Goal: Check status: Check status

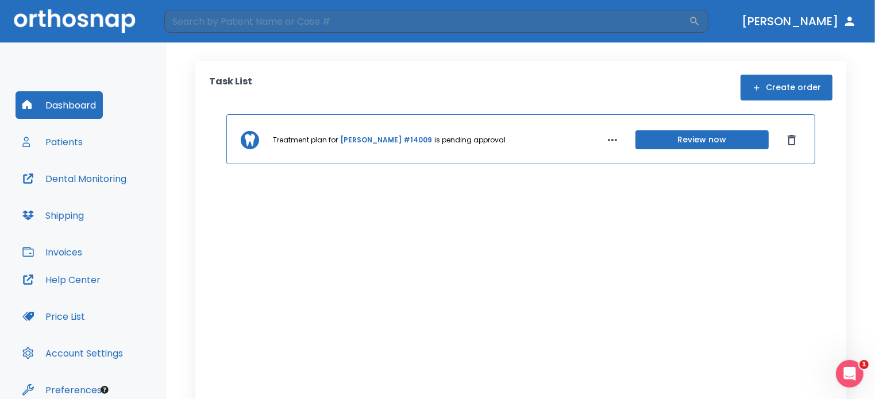
scroll to position [52, 0]
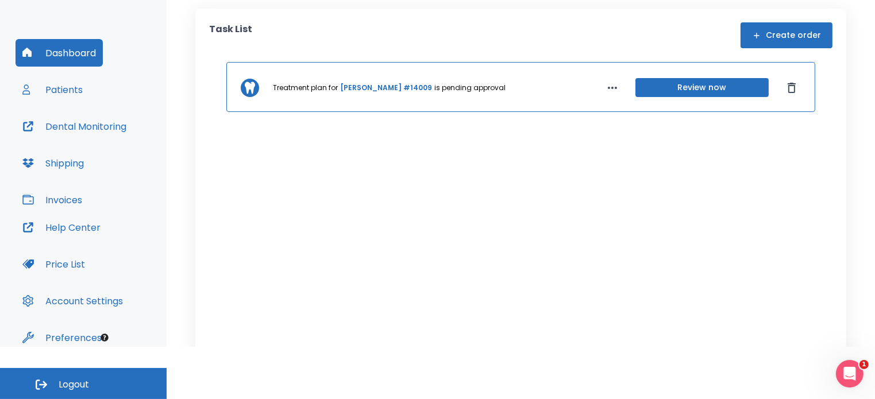
click at [54, 85] on button "Patients" at bounding box center [53, 90] width 74 height 28
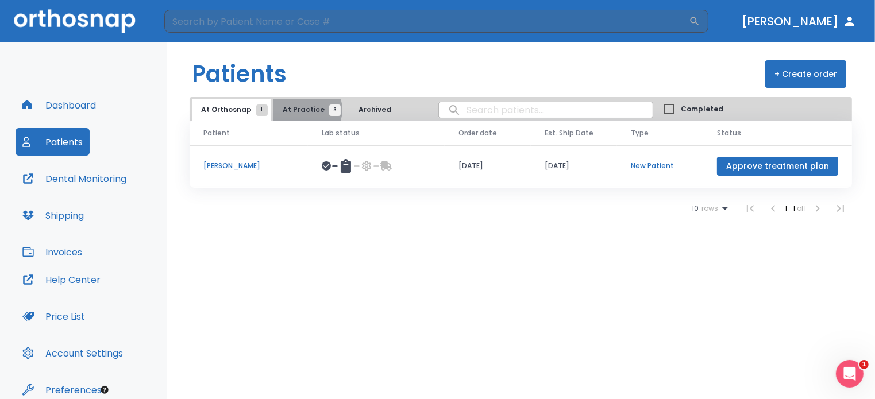
click at [302, 110] on span "At Practice 3" at bounding box center [309, 110] width 52 height 10
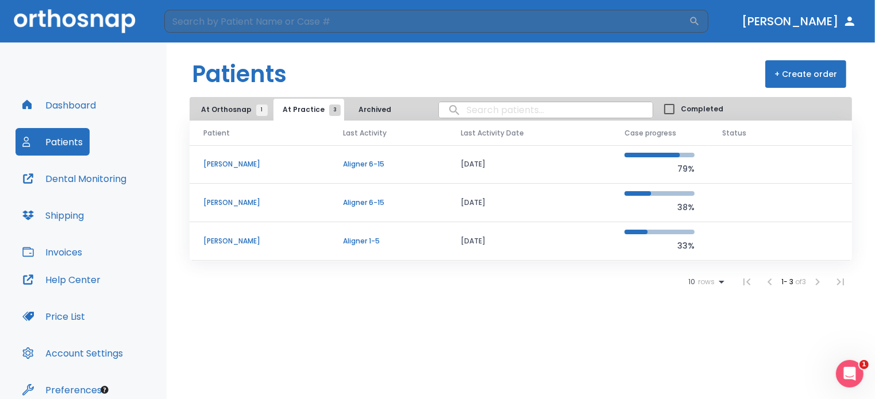
click at [234, 241] on p "[PERSON_NAME]" at bounding box center [259, 241] width 112 height 10
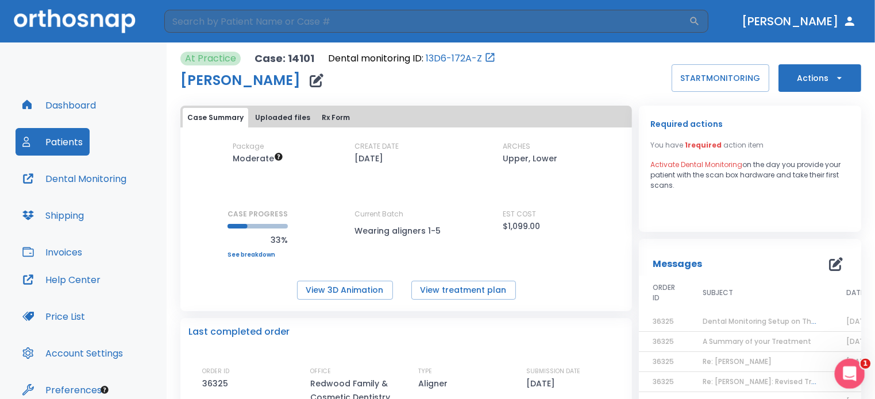
click at [841, 372] on icon "Open Intercom Messenger" at bounding box center [848, 372] width 19 height 19
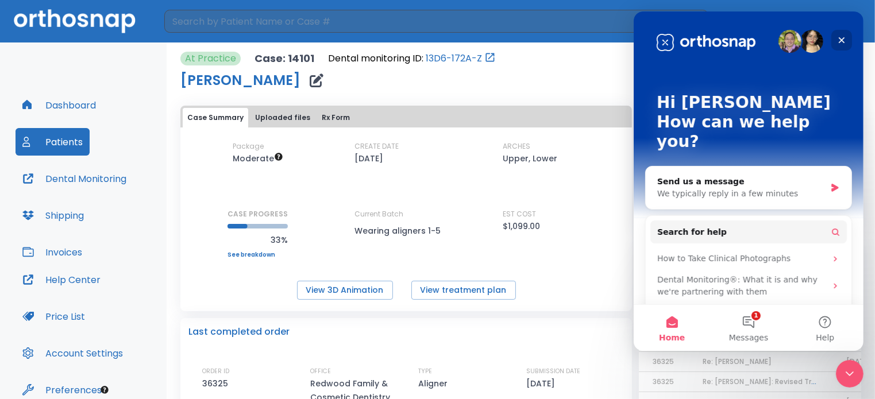
click at [840, 41] on icon "Close" at bounding box center [841, 40] width 6 height 6
